Goal: Check status: Check status

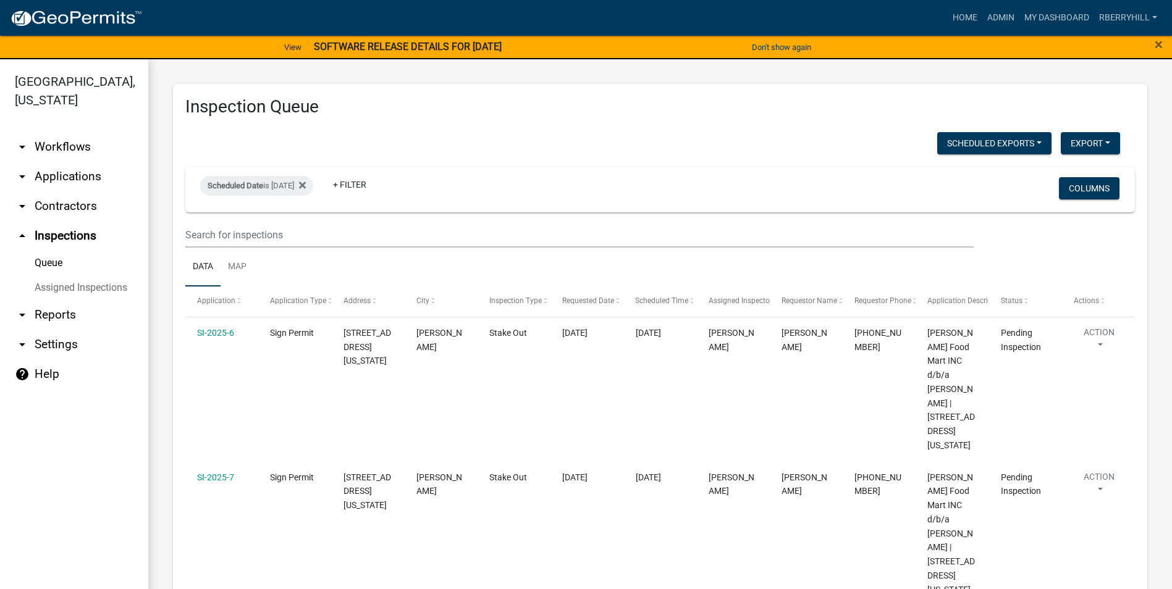
select select "1: 25"
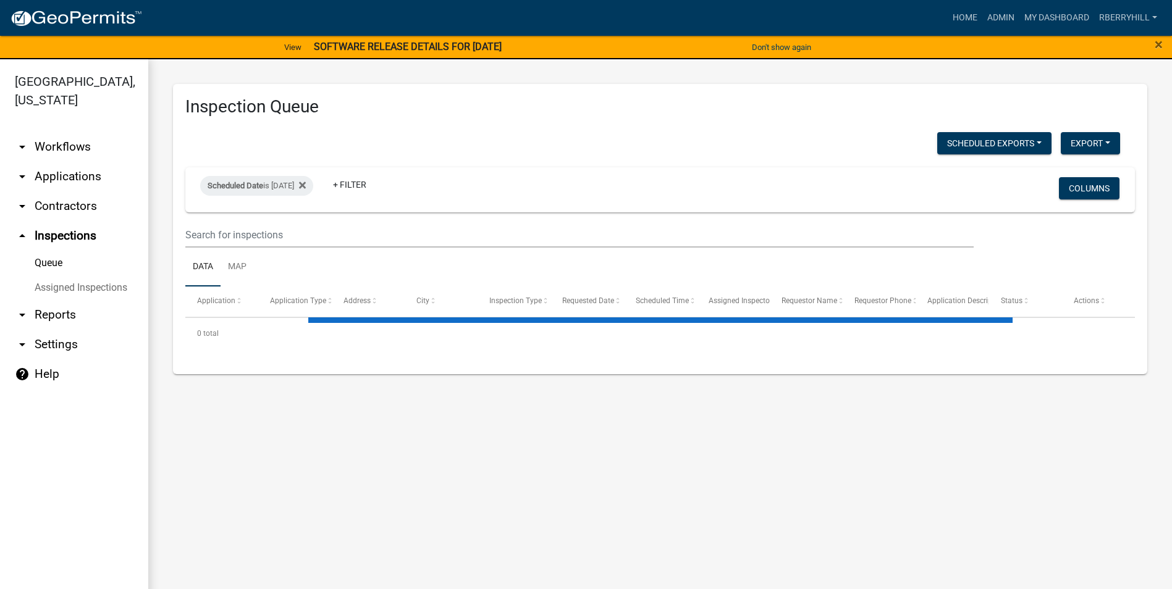
select select "1: 25"
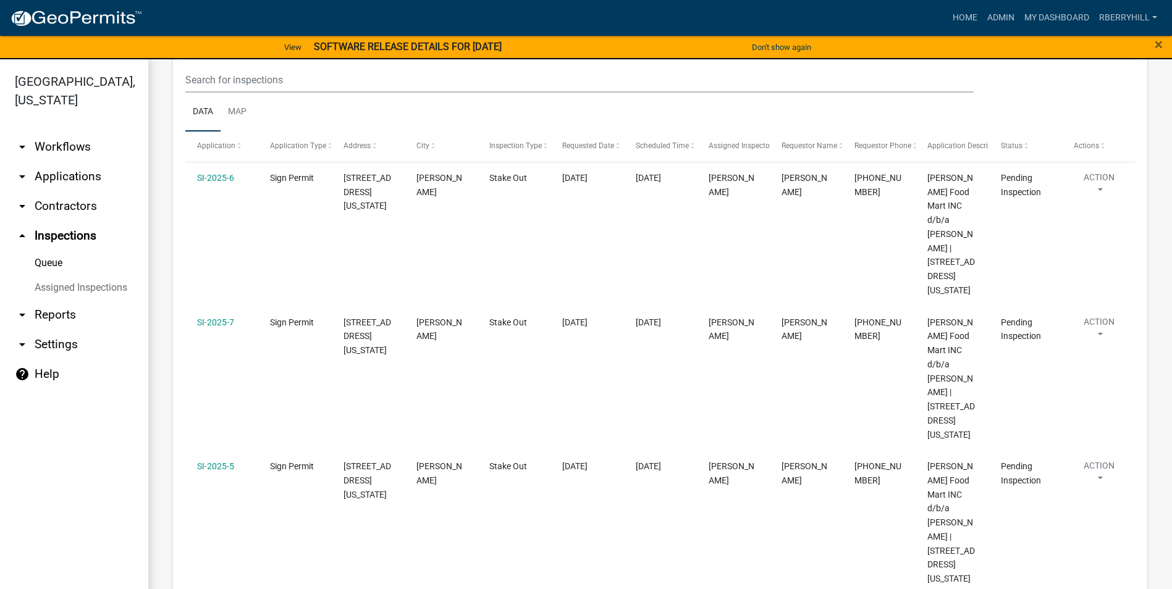
scroll to position [62, 0]
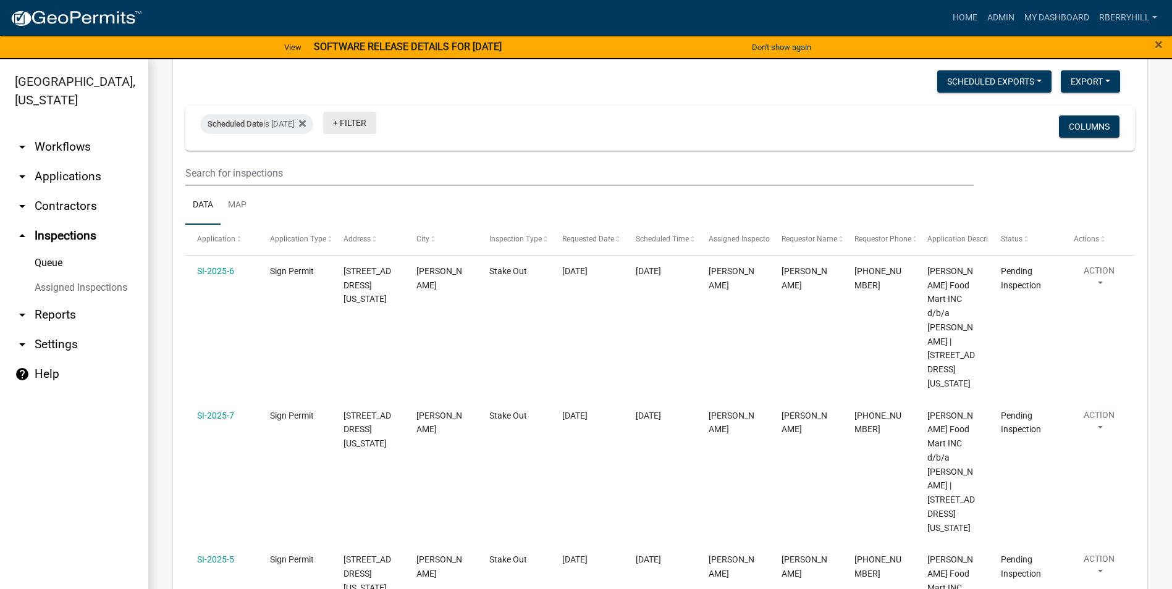
click at [376, 127] on link "+ Filter" at bounding box center [349, 123] width 53 height 22
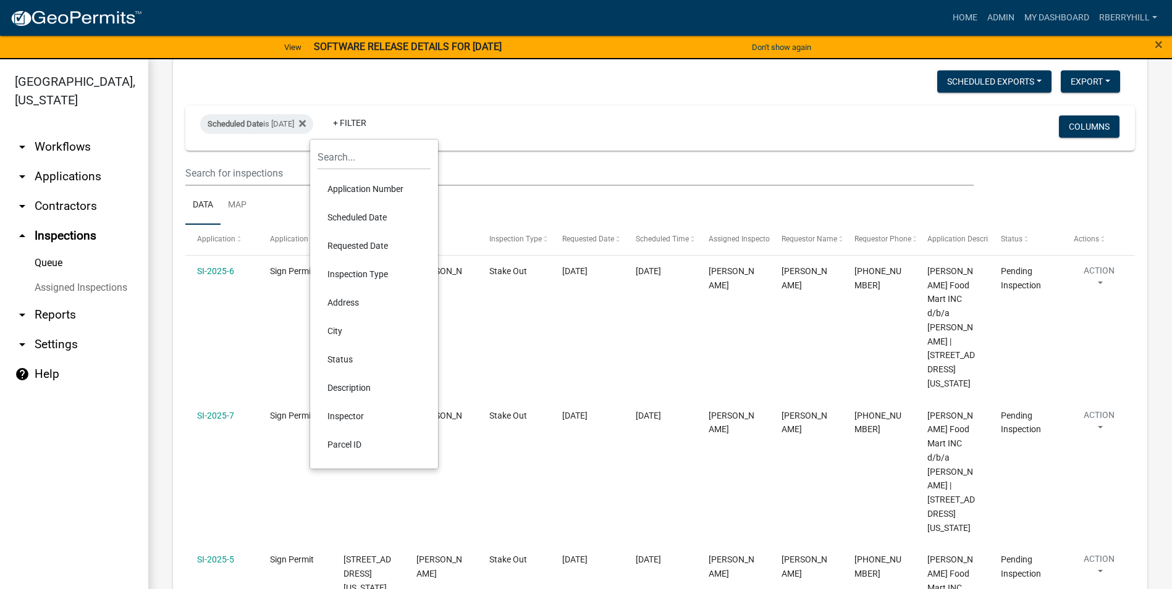
click at [372, 217] on li "Scheduled Date" at bounding box center [374, 217] width 113 height 28
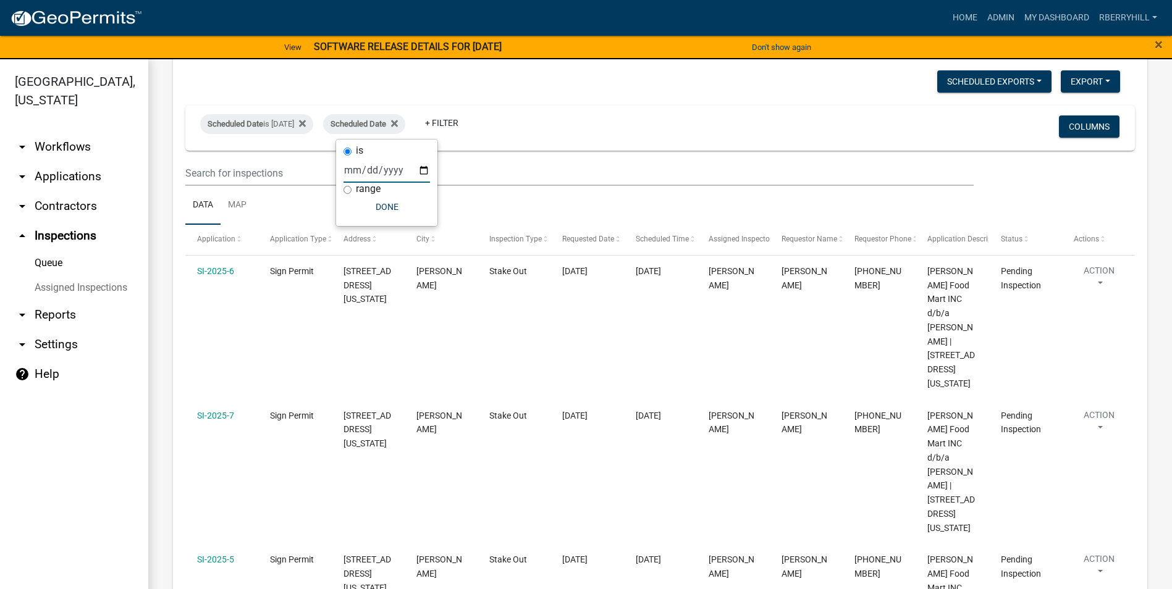
click at [421, 171] on input "date" at bounding box center [387, 170] width 87 height 25
type input "2025-10-07"
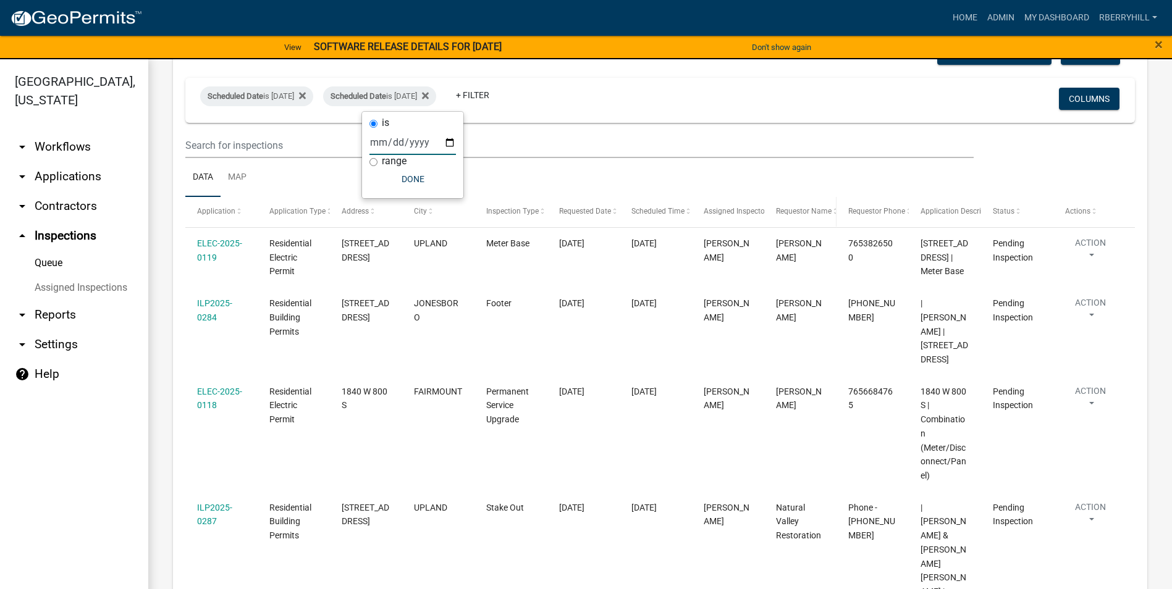
scroll to position [0, 0]
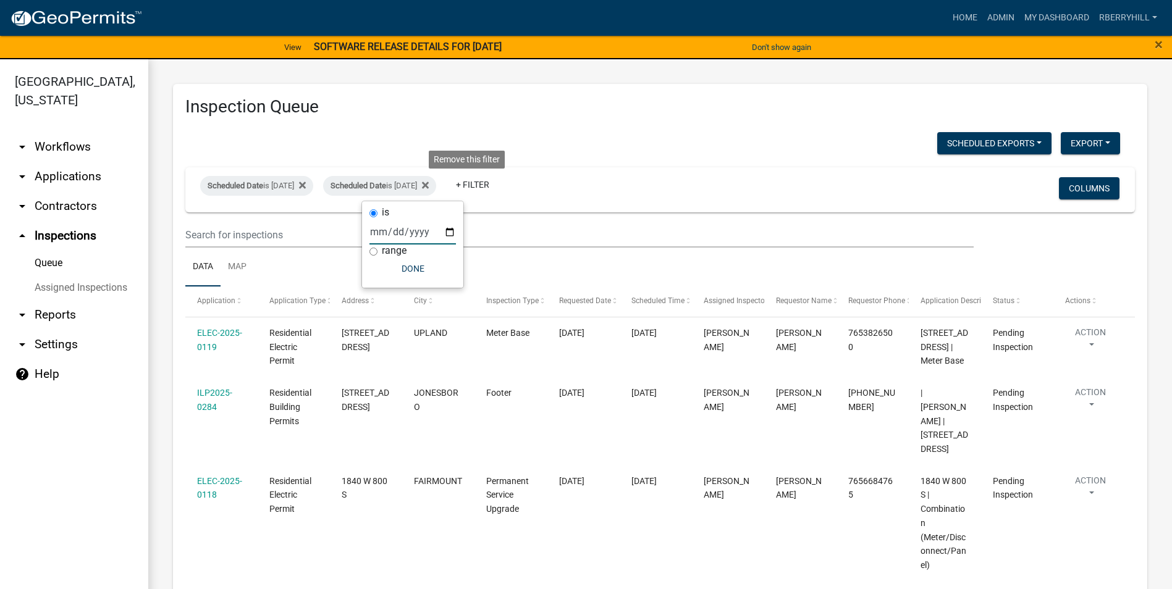
click at [429, 186] on icon at bounding box center [425, 185] width 7 height 7
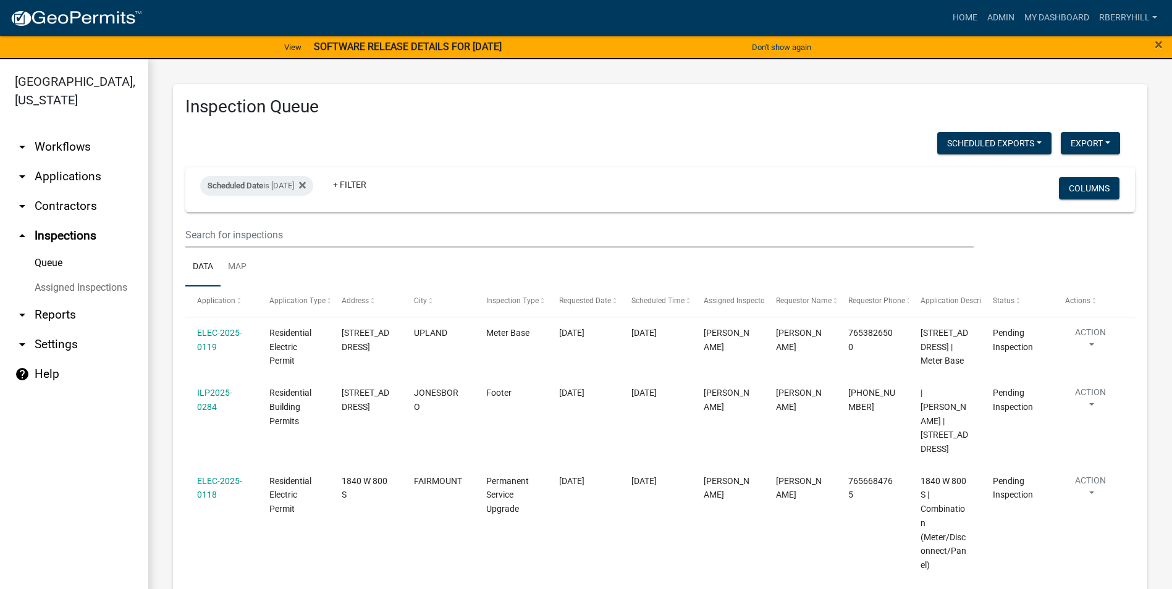
select select "1: 25"
